Goal: Information Seeking & Learning: Find specific fact

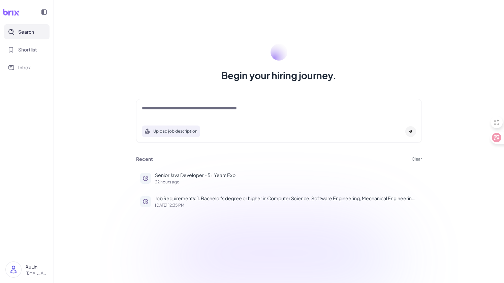
click at [215, 109] on textarea at bounding box center [279, 109] width 274 height 8
type textarea "**********"
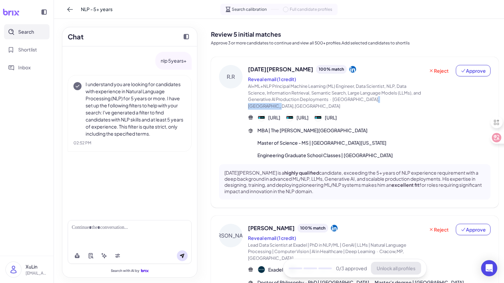
drag, startPoint x: 407, startPoint y: 100, endPoint x: 371, endPoint y: 99, distance: 36.0
click at [371, 99] on span "AI+ML+NLP Principal Machine Learning (ML) Engineer, Data Scientist, NLP, Data S…" at bounding box center [336, 96] width 176 height 26
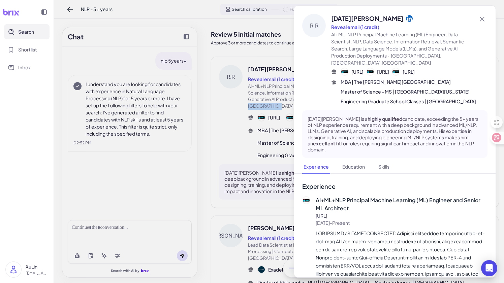
copy span "[GEOGRAPHIC_DATA]"
drag, startPoint x: 431, startPoint y: 55, endPoint x: 464, endPoint y: 57, distance: 33.4
click at [464, 57] on span "AI+ML+NLP Principal Machine Learning (ML) Engineer, Data Scientist, NLP, Data S…" at bounding box center [403, 48] width 145 height 35
copy span "[GEOGRAPHIC_DATA]"
click at [117, 235] on div at bounding box center [252, 141] width 504 height 283
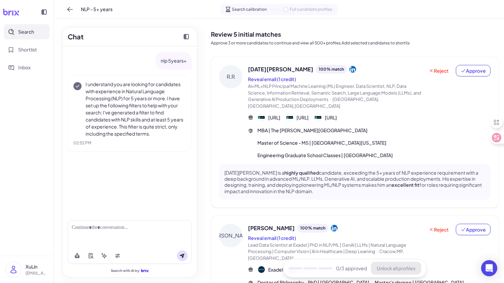
click at [117, 235] on div at bounding box center [130, 234] width 124 height 28
click at [101, 228] on div at bounding box center [130, 227] width 116 height 7
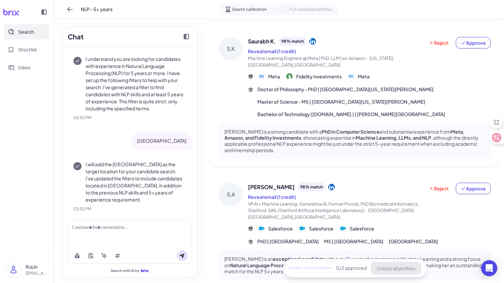
scroll to position [414, 0]
